Goal: Transaction & Acquisition: Purchase product/service

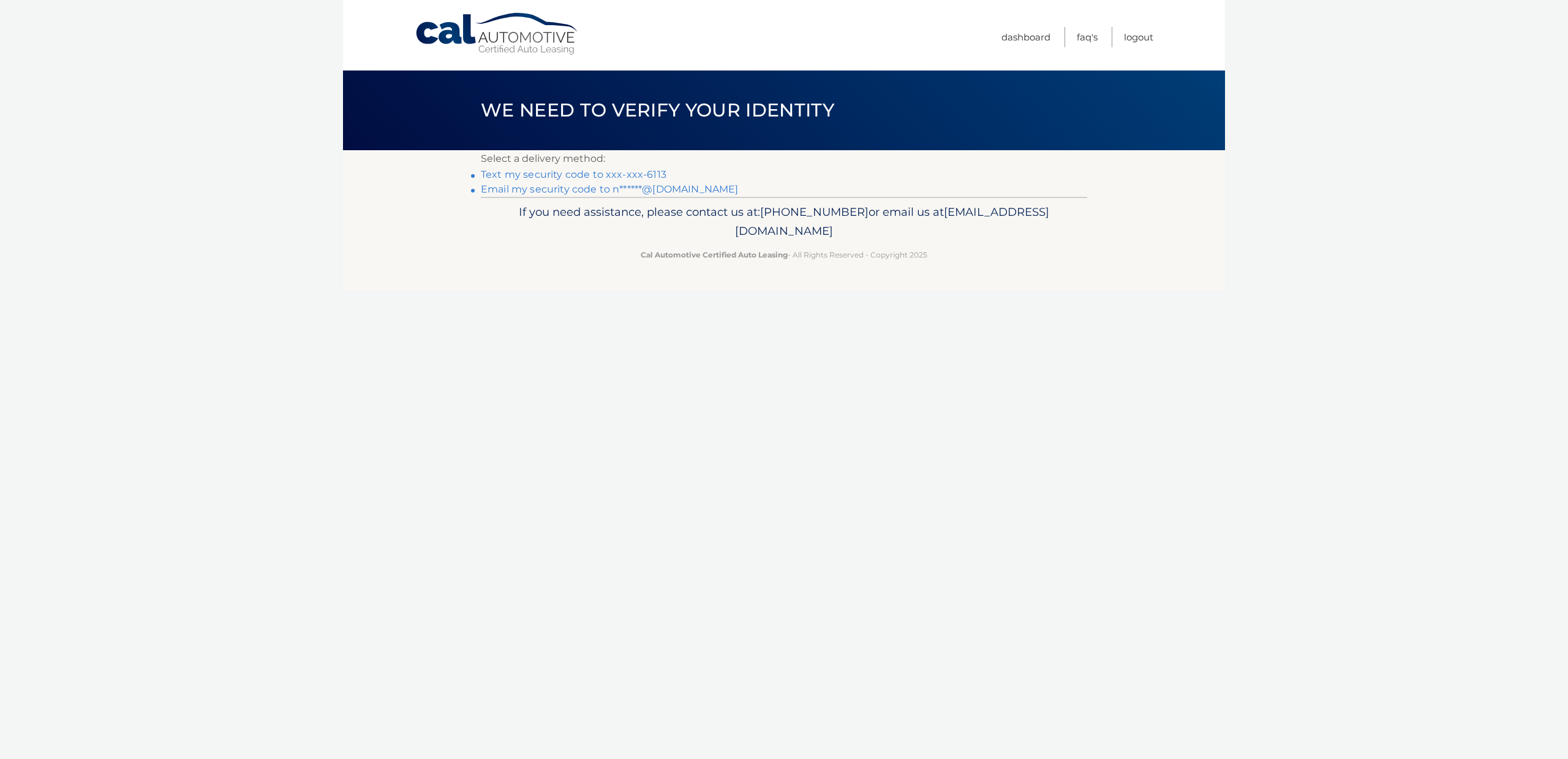
click at [663, 189] on link "Email my security code to n******@gmail.com" at bounding box center [609, 190] width 258 height 12
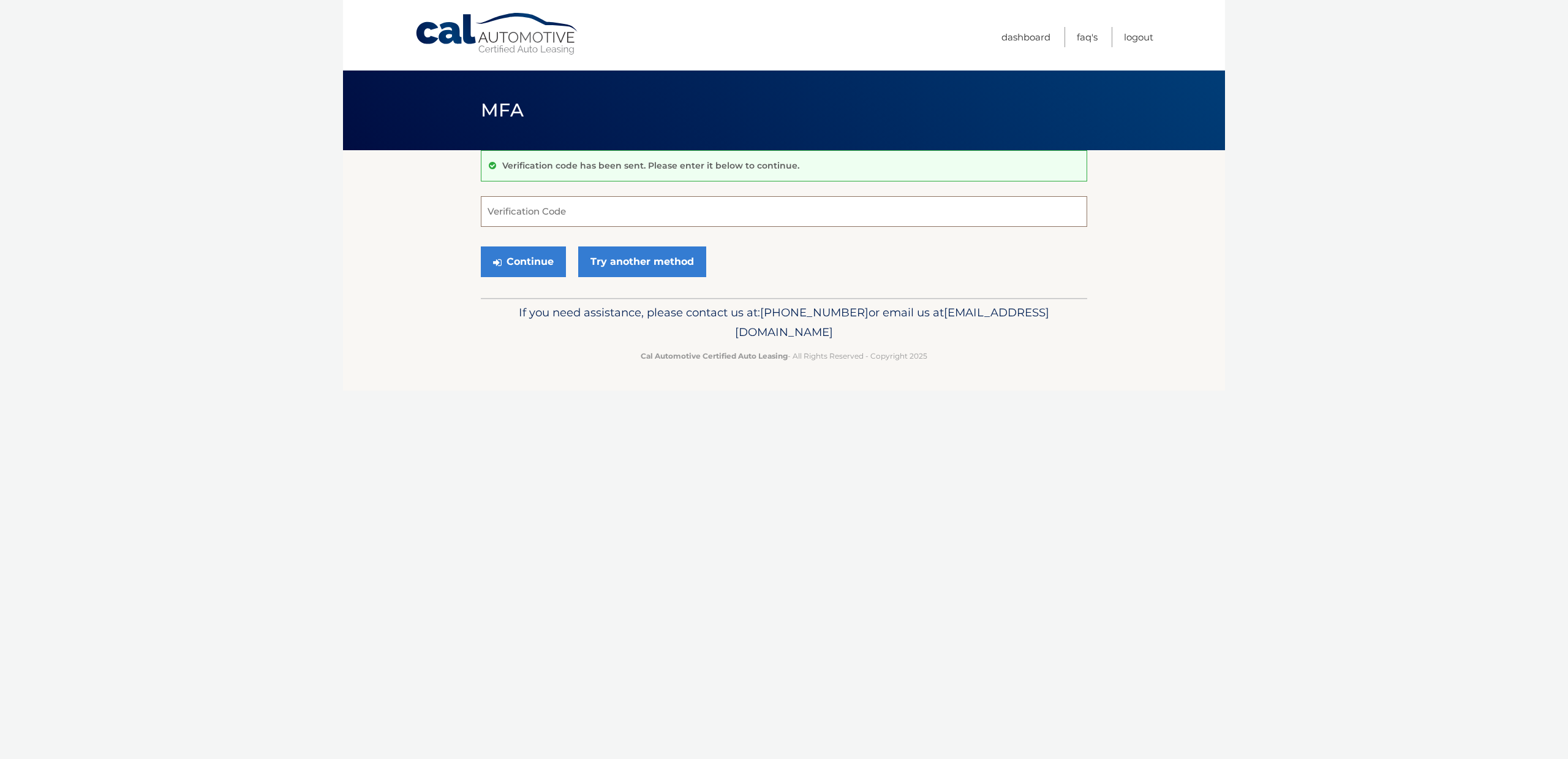
click at [536, 211] on input "Verification Code" at bounding box center [784, 211] width 606 height 31
click at [539, 213] on input "Verification Code" at bounding box center [784, 211] width 606 height 31
paste input "872459"
click at [534, 260] on button "Continue" at bounding box center [522, 261] width 85 height 31
click at [560, 212] on input "872459" at bounding box center [784, 211] width 606 height 31
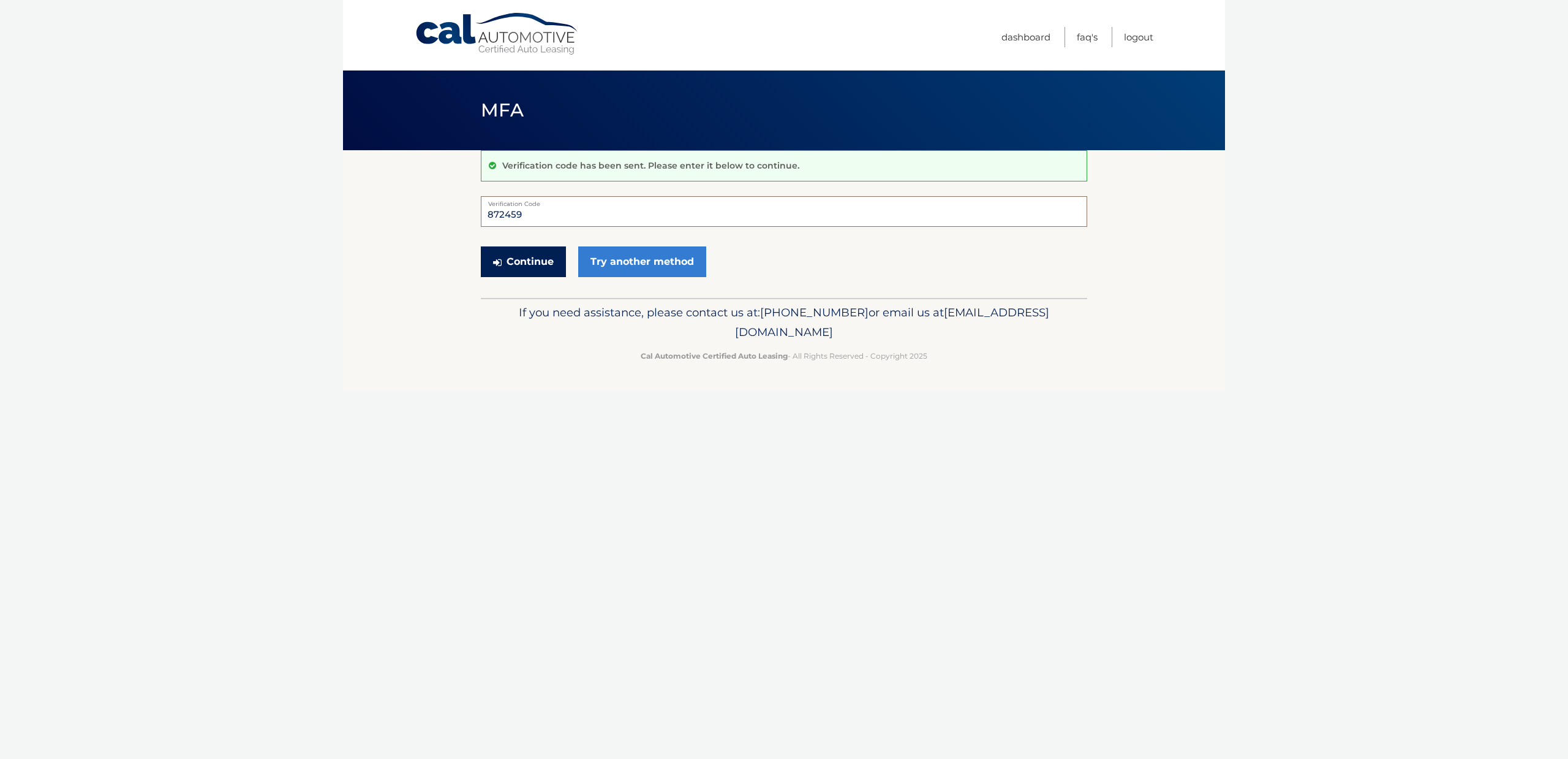
type input "872459"
click at [504, 259] on button "Continue" at bounding box center [522, 261] width 85 height 31
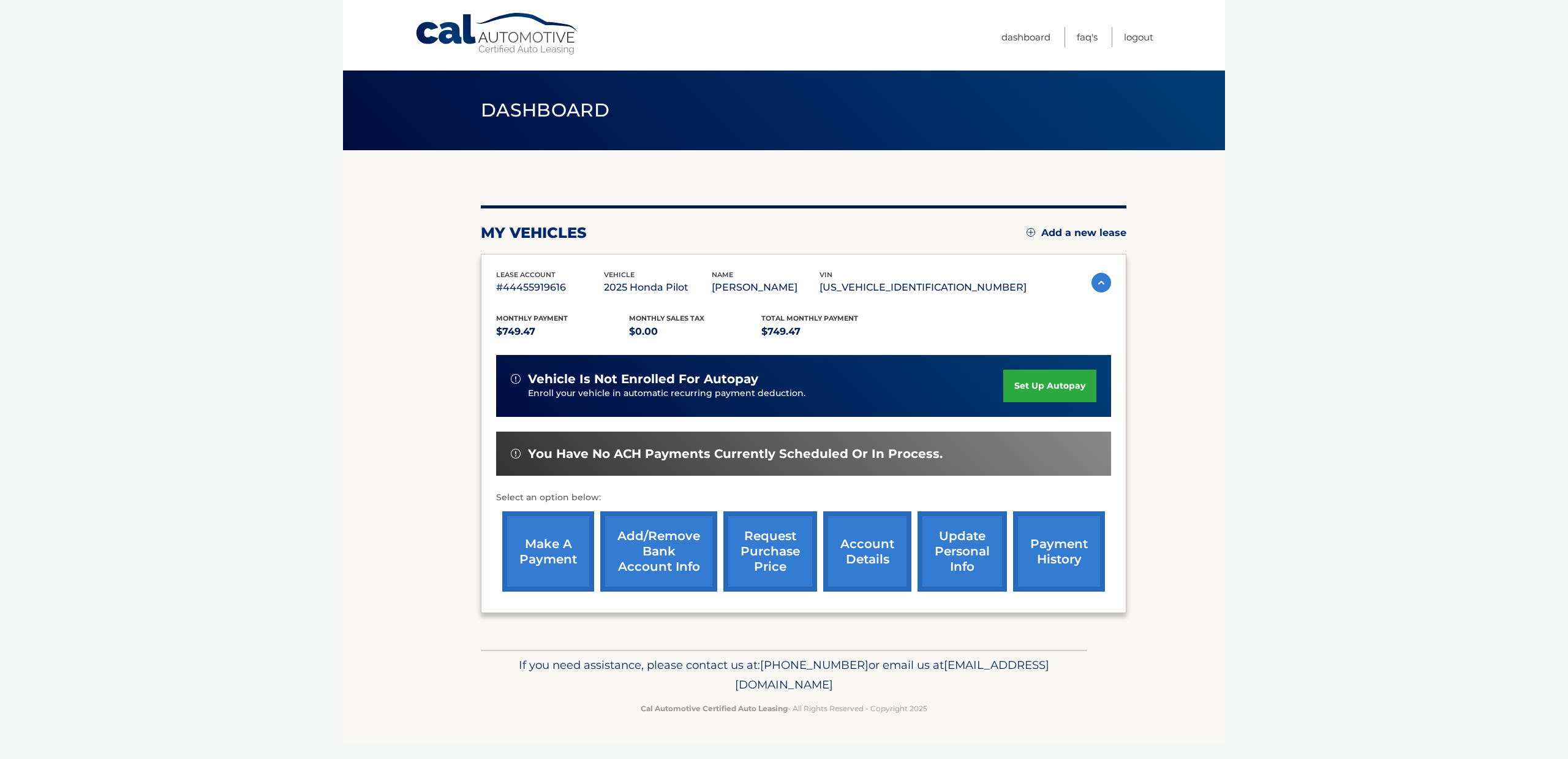
click at [560, 543] on link "make a payment" at bounding box center [548, 551] width 92 height 80
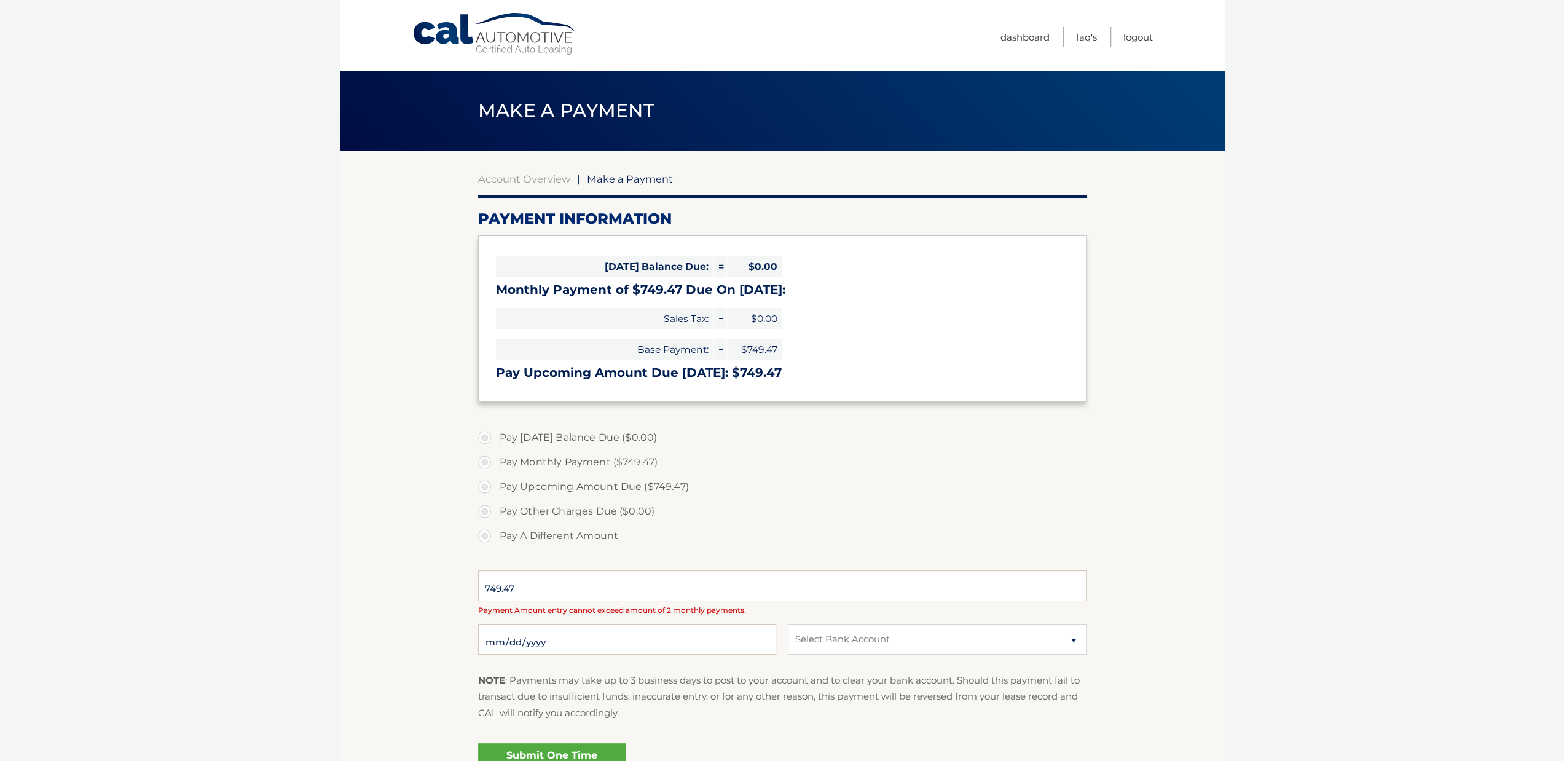
select select "MzRlNTllMTMtY2RiZi00N2U0LWExYzAtZTYzMTBmMWIxMTI2"
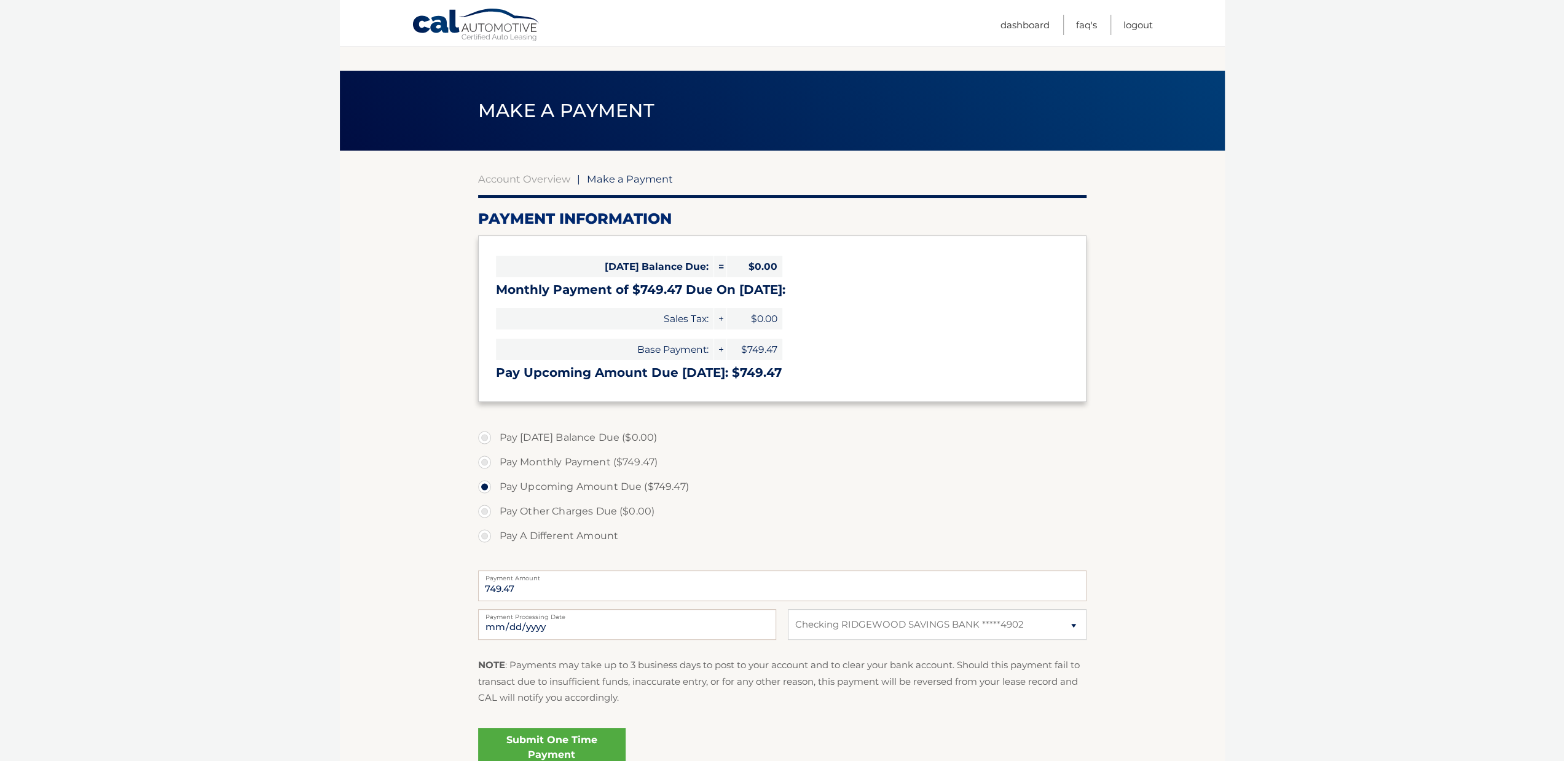
scroll to position [117, 0]
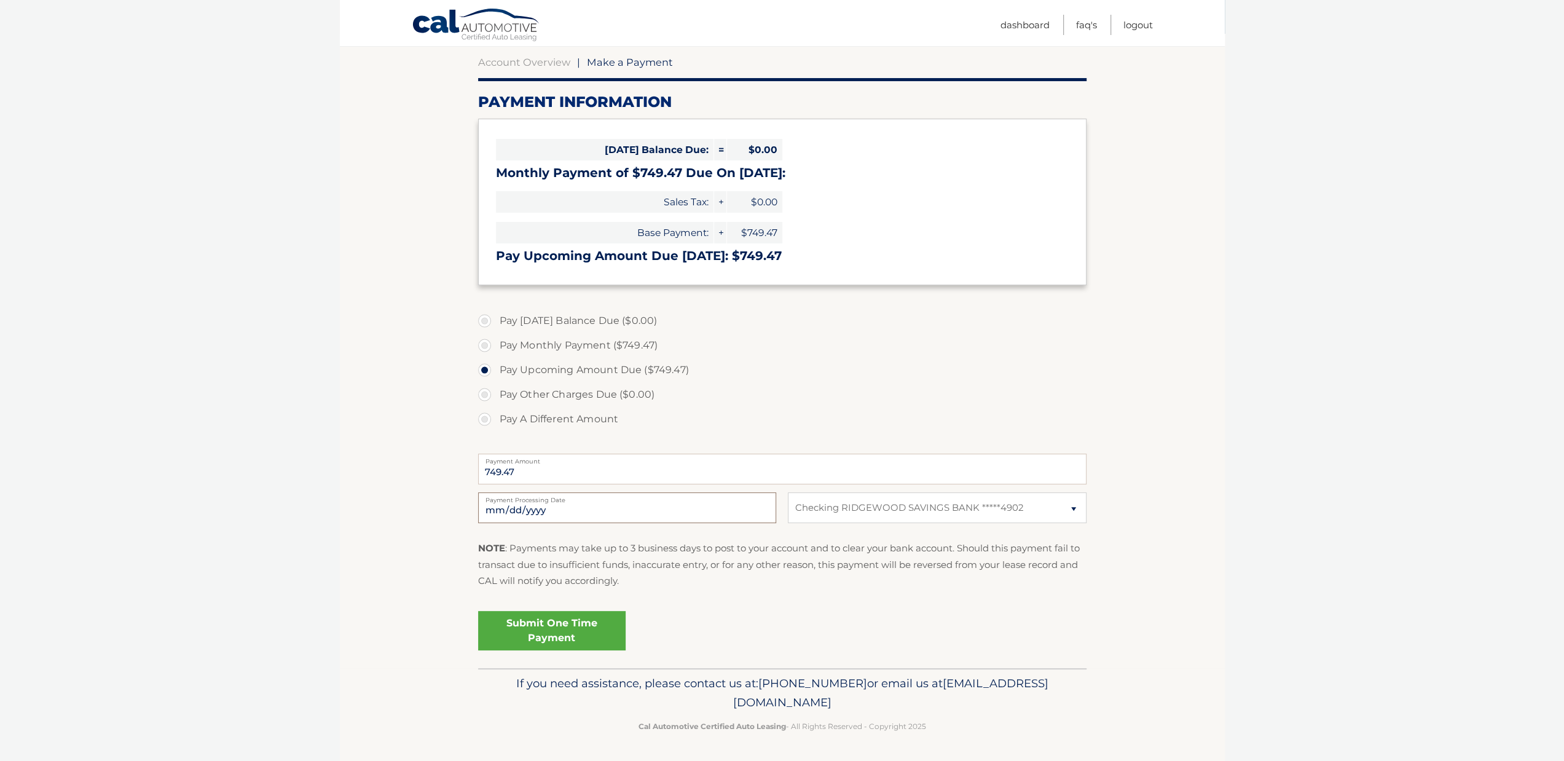
click at [515, 503] on input "2025-10-12" at bounding box center [627, 507] width 298 height 31
type input "2025-10-14"
click at [549, 621] on link "Submit One Time Payment" at bounding box center [551, 630] width 147 height 39
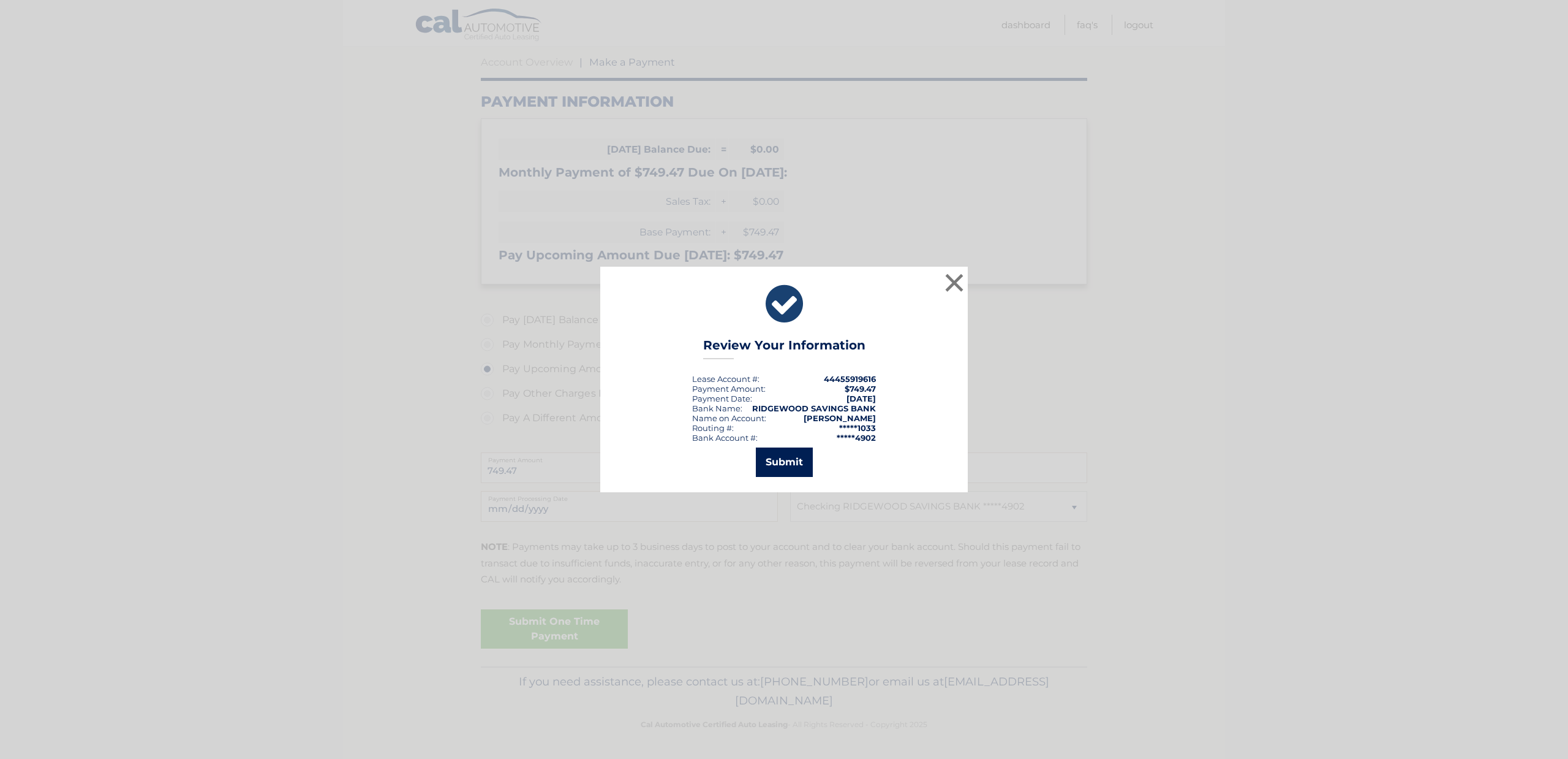
click at [787, 456] on button "Submit" at bounding box center [784, 462] width 57 height 29
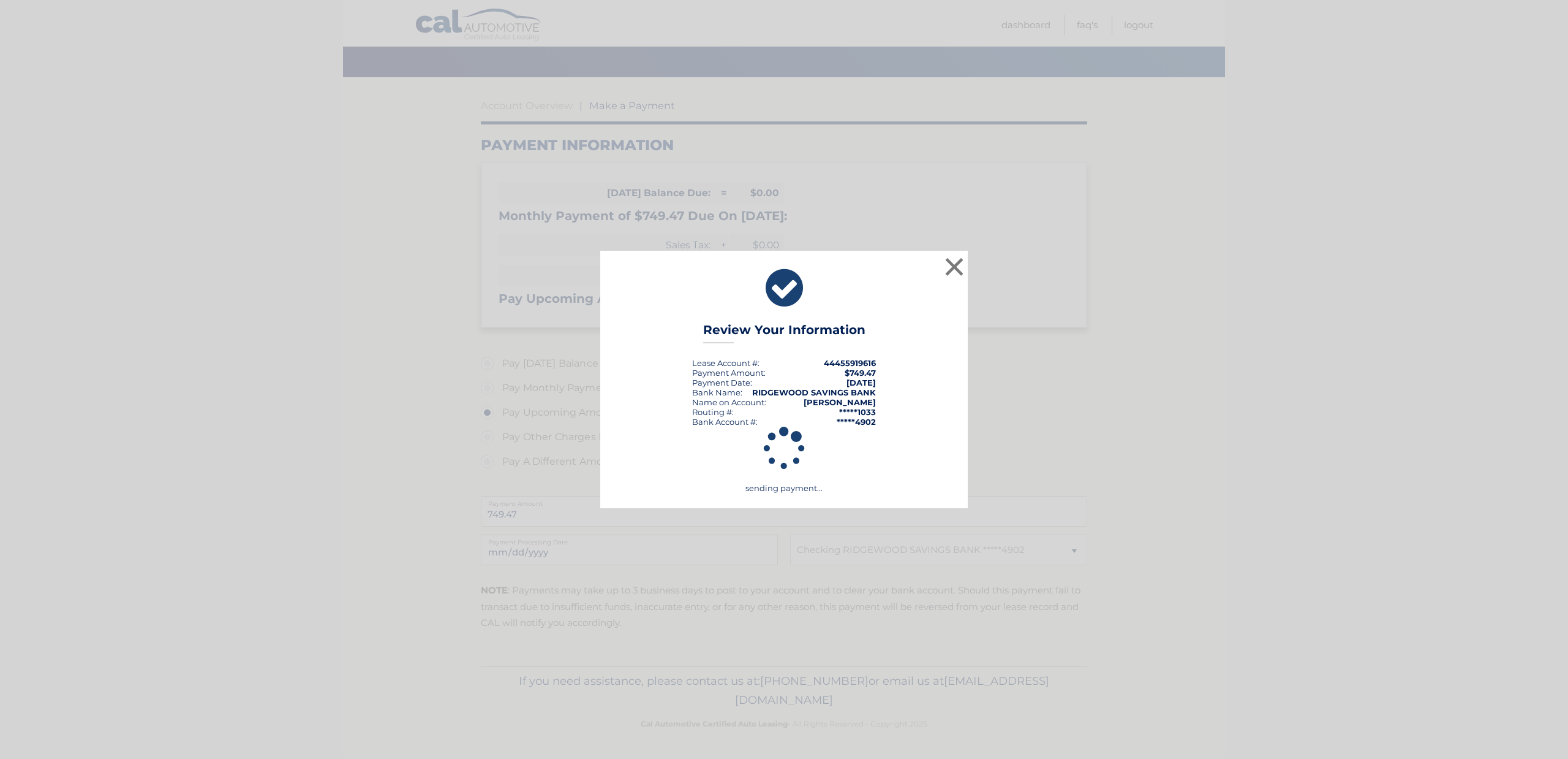
scroll to position [73, 0]
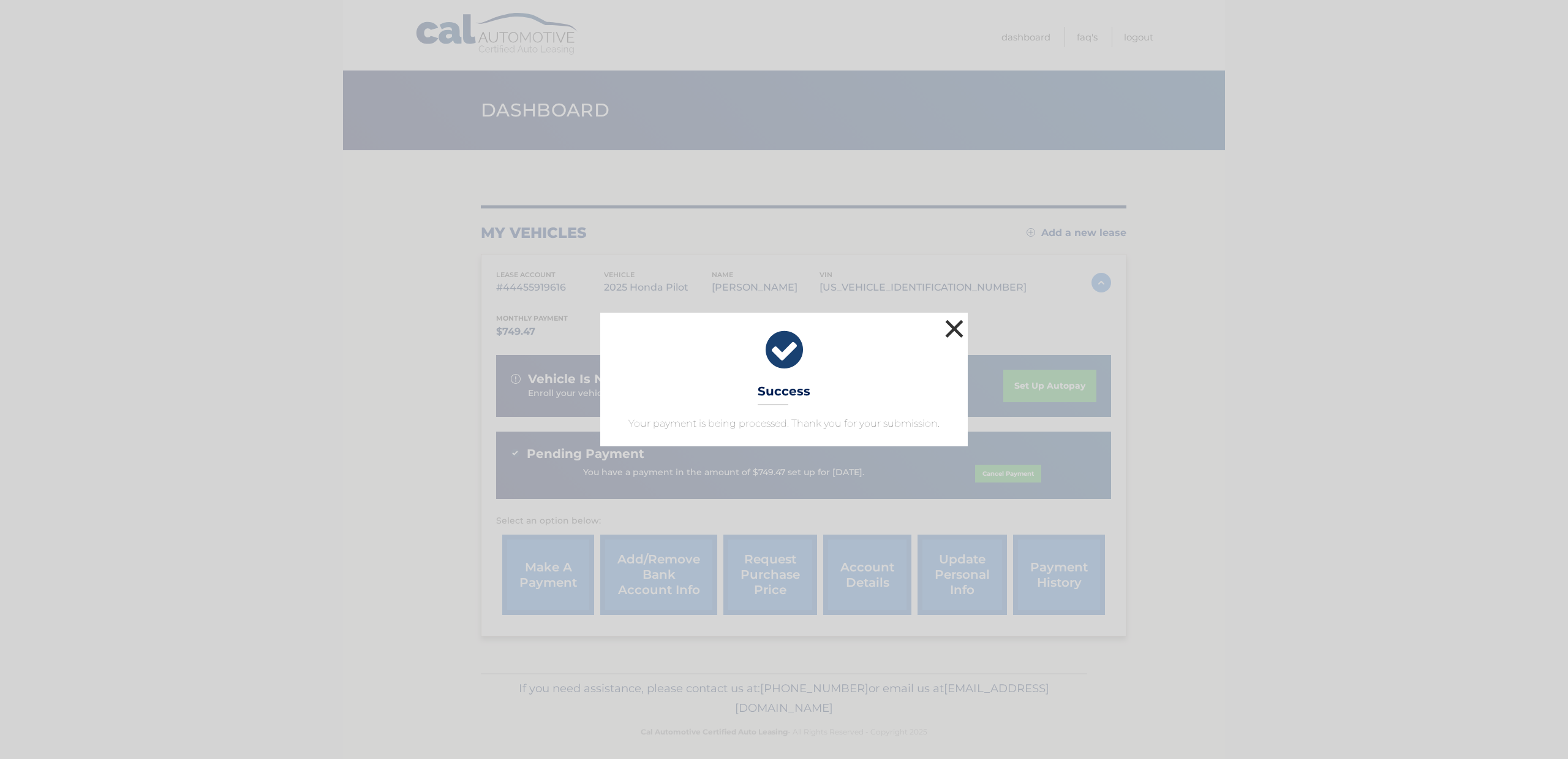
click at [953, 328] on button "×" at bounding box center [954, 328] width 25 height 25
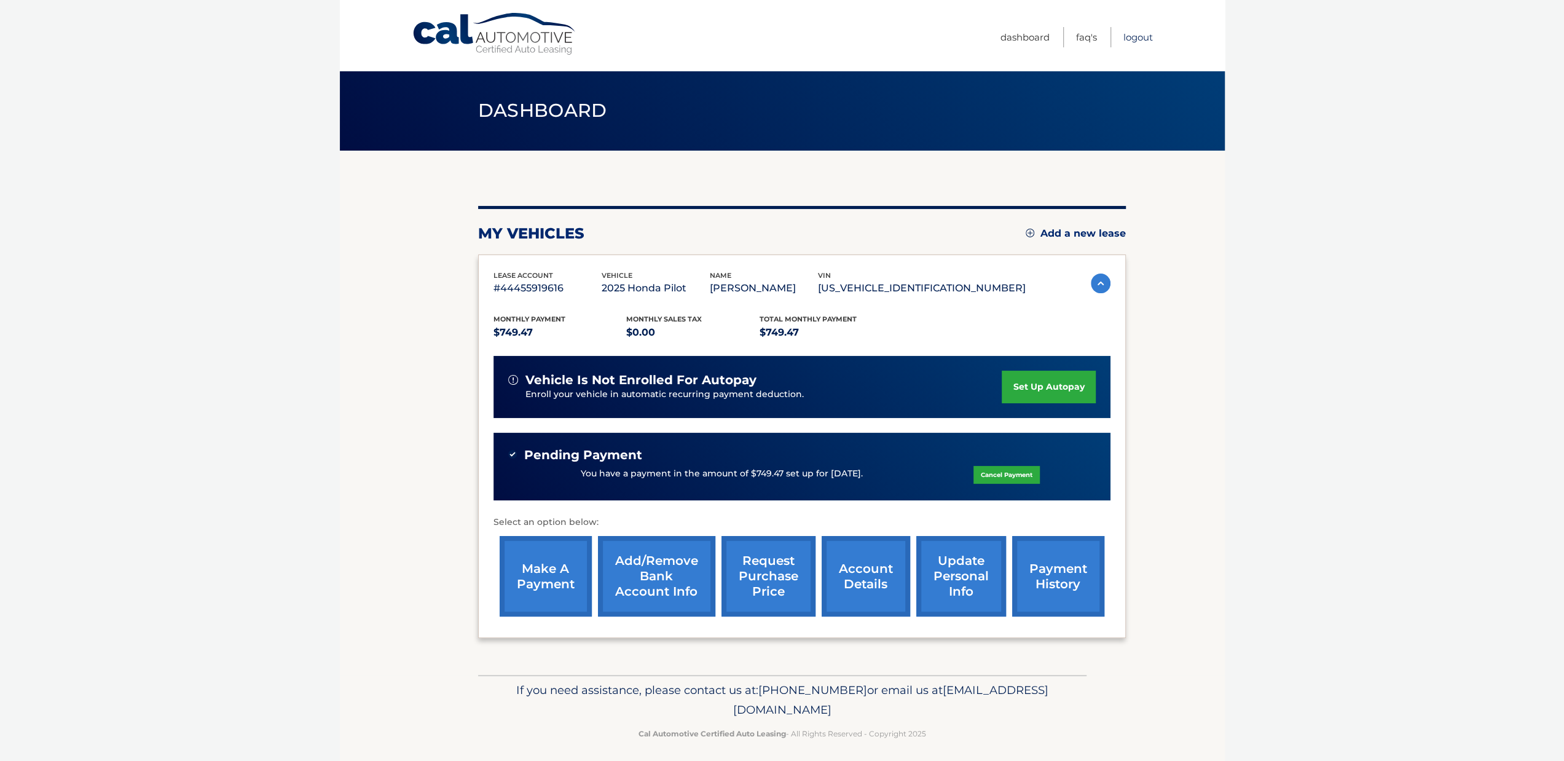
click at [1141, 31] on link "Logout" at bounding box center [1137, 37] width 29 height 20
